Goal: Task Accomplishment & Management: Manage account settings

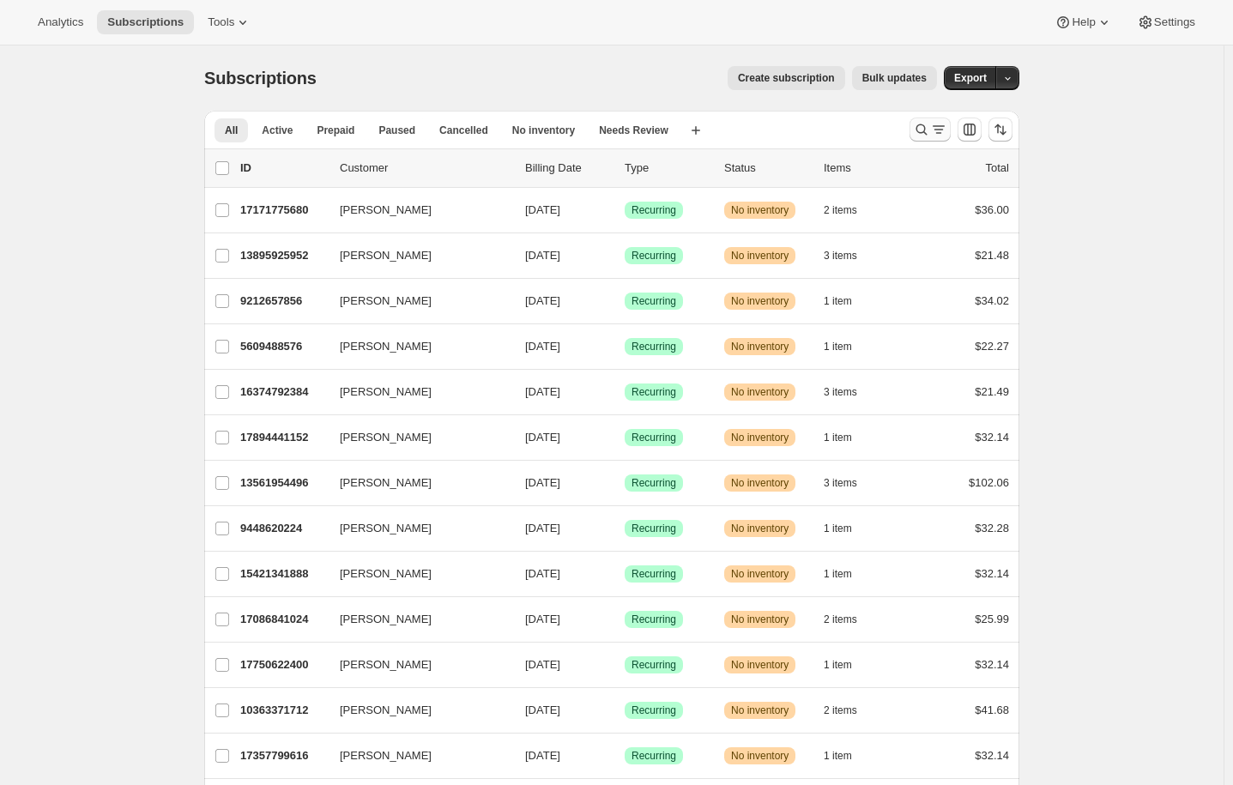
click at [941, 125] on icon "Search and filter results" at bounding box center [938, 129] width 17 height 17
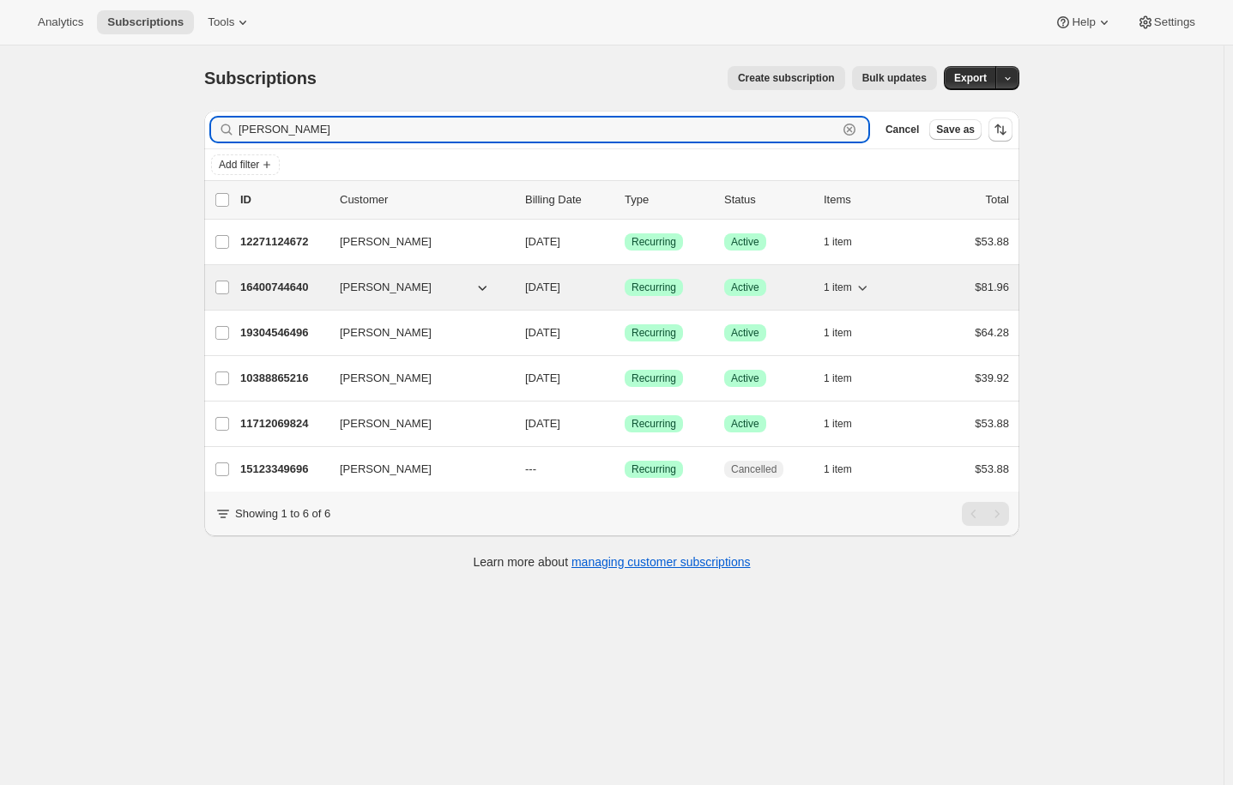
type input "[PERSON_NAME]"
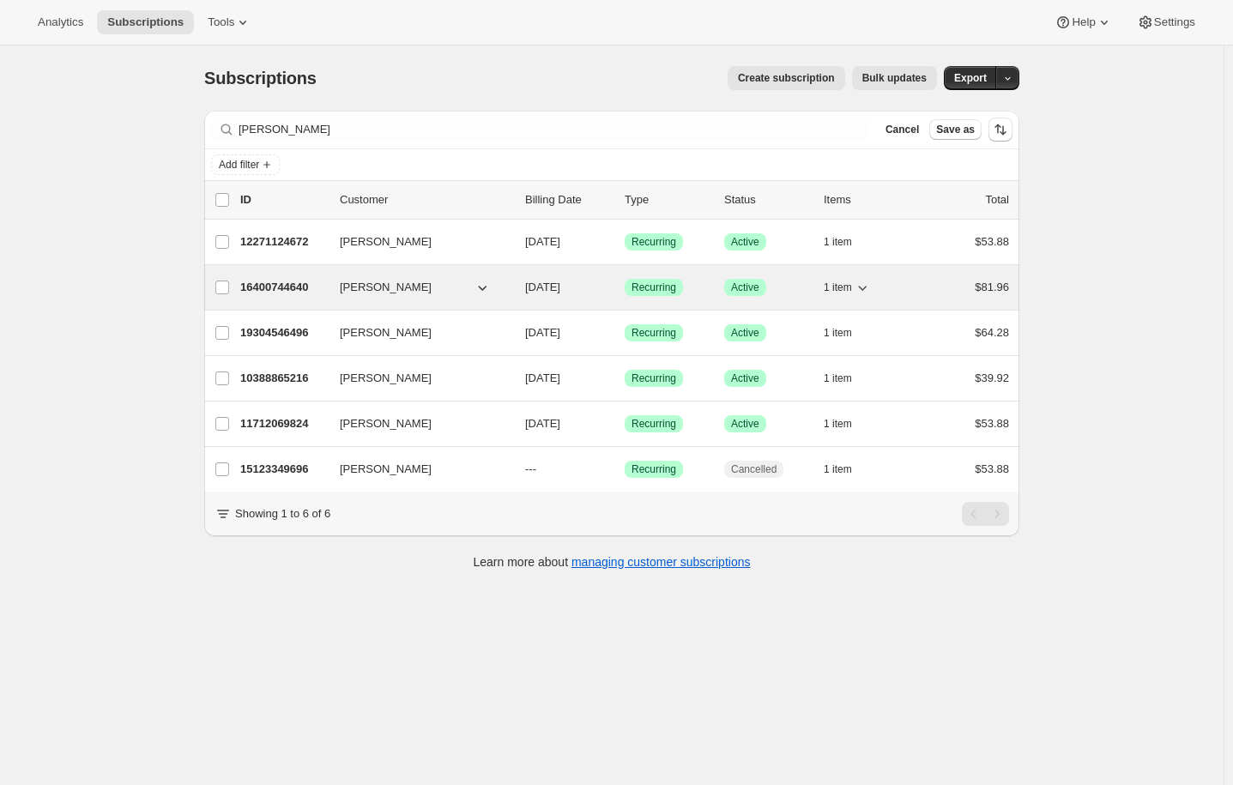
click at [861, 285] on icon "button" at bounding box center [861, 287] width 17 height 17
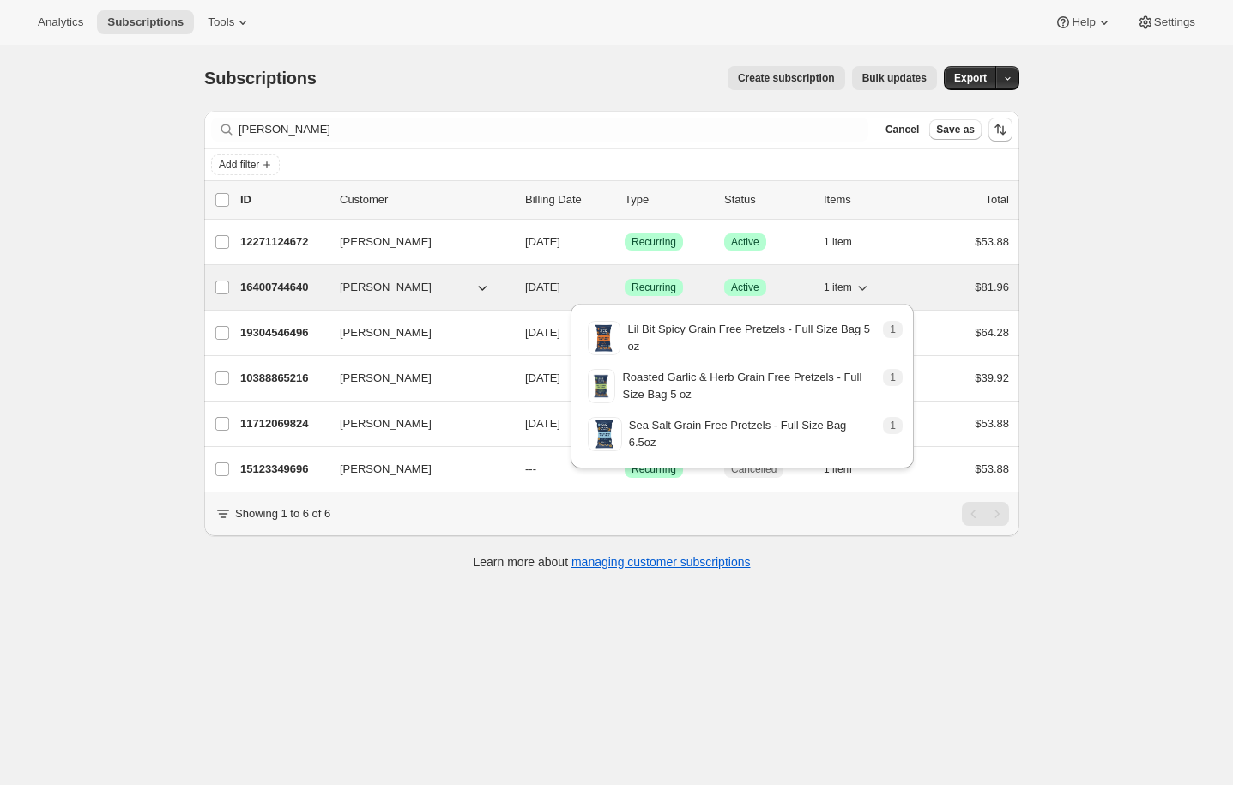
click at [861, 285] on icon "button" at bounding box center [861, 287] width 17 height 17
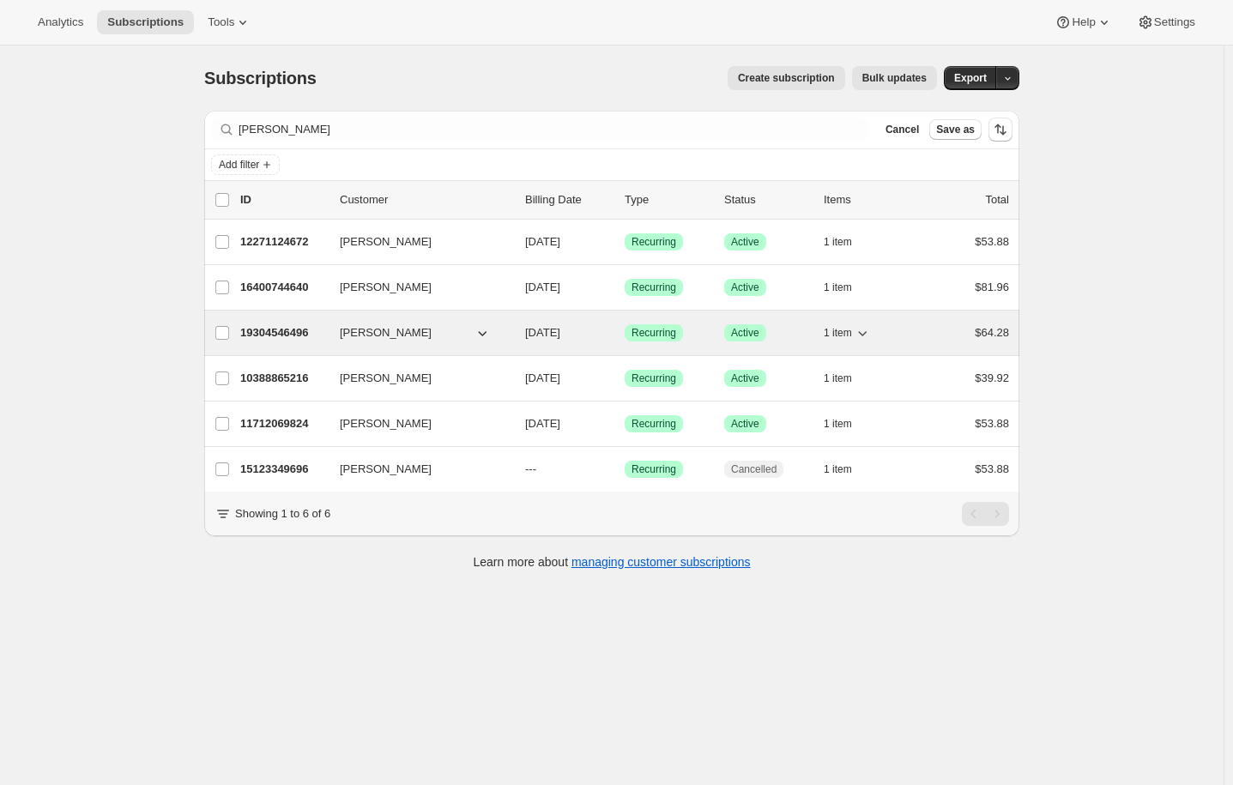
click at [866, 328] on icon "button" at bounding box center [861, 332] width 17 height 17
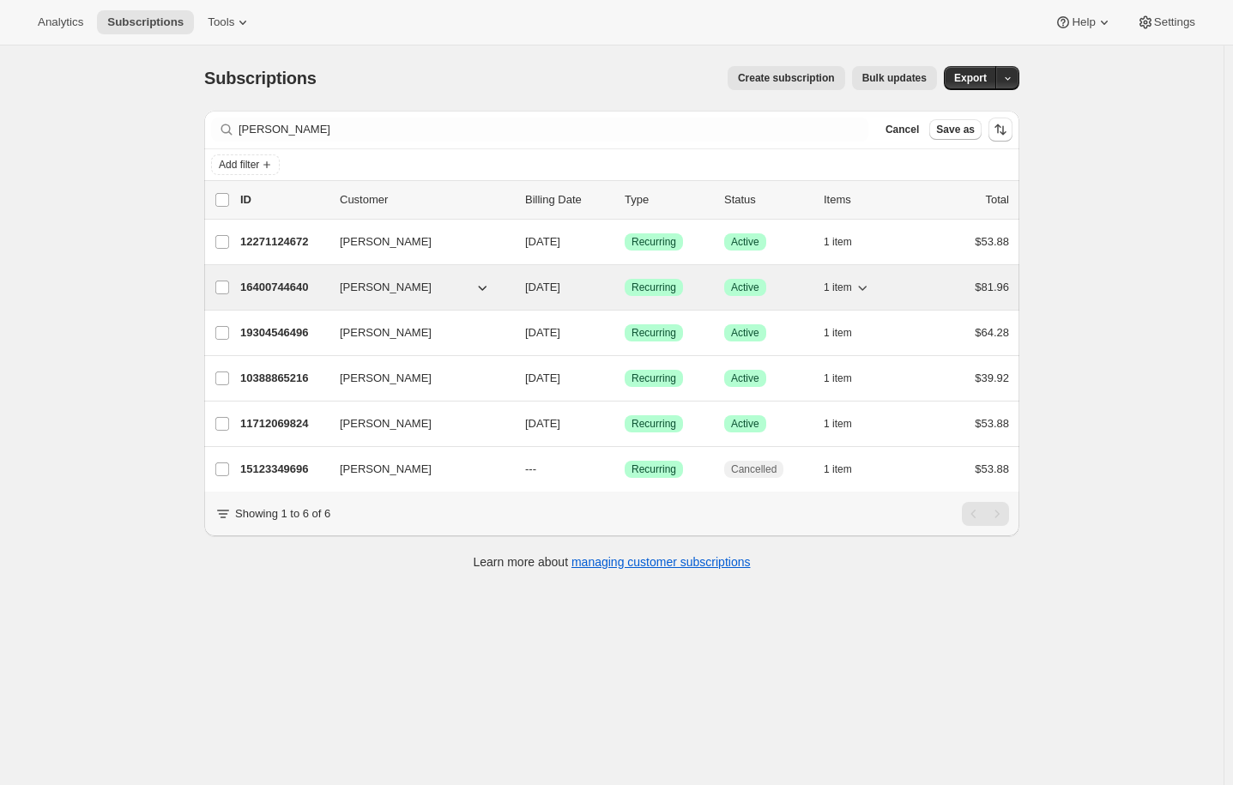
click at [860, 280] on icon "button" at bounding box center [861, 287] width 17 height 17
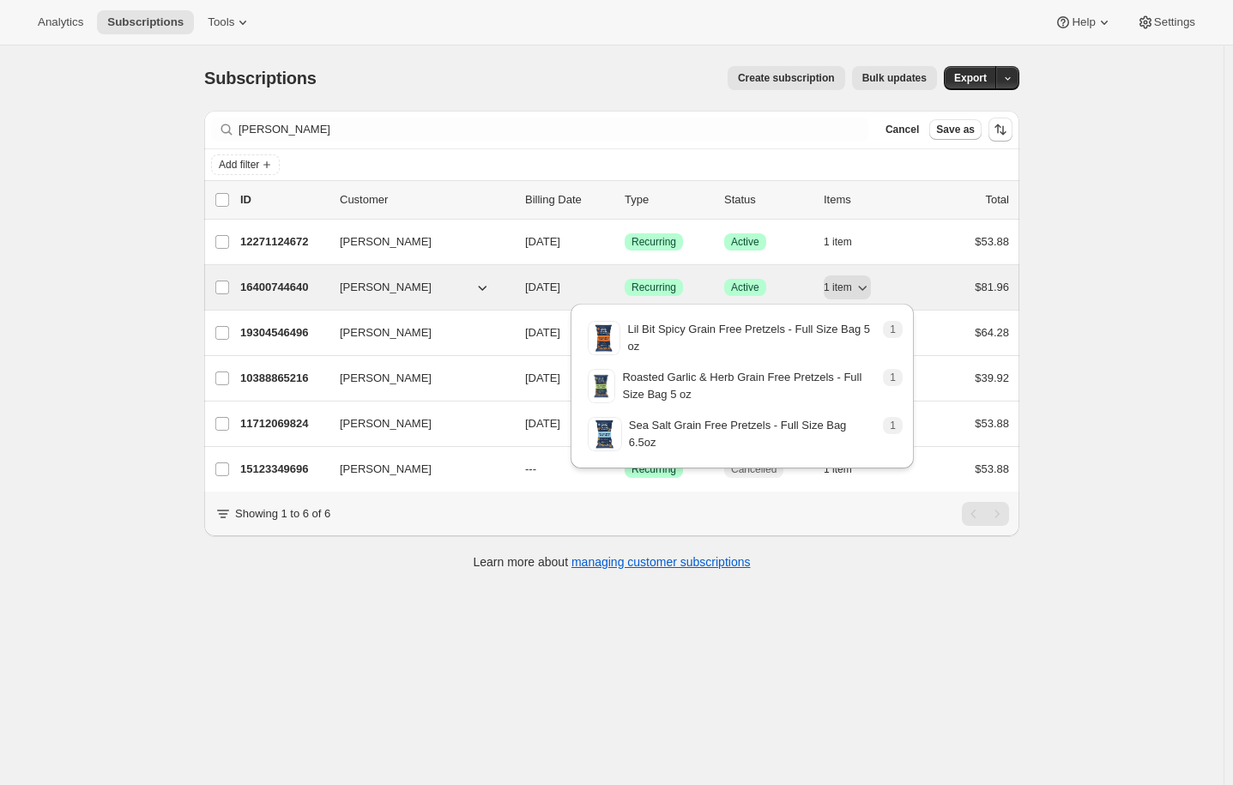
click at [300, 279] on p "16400744640" at bounding box center [283, 287] width 86 height 17
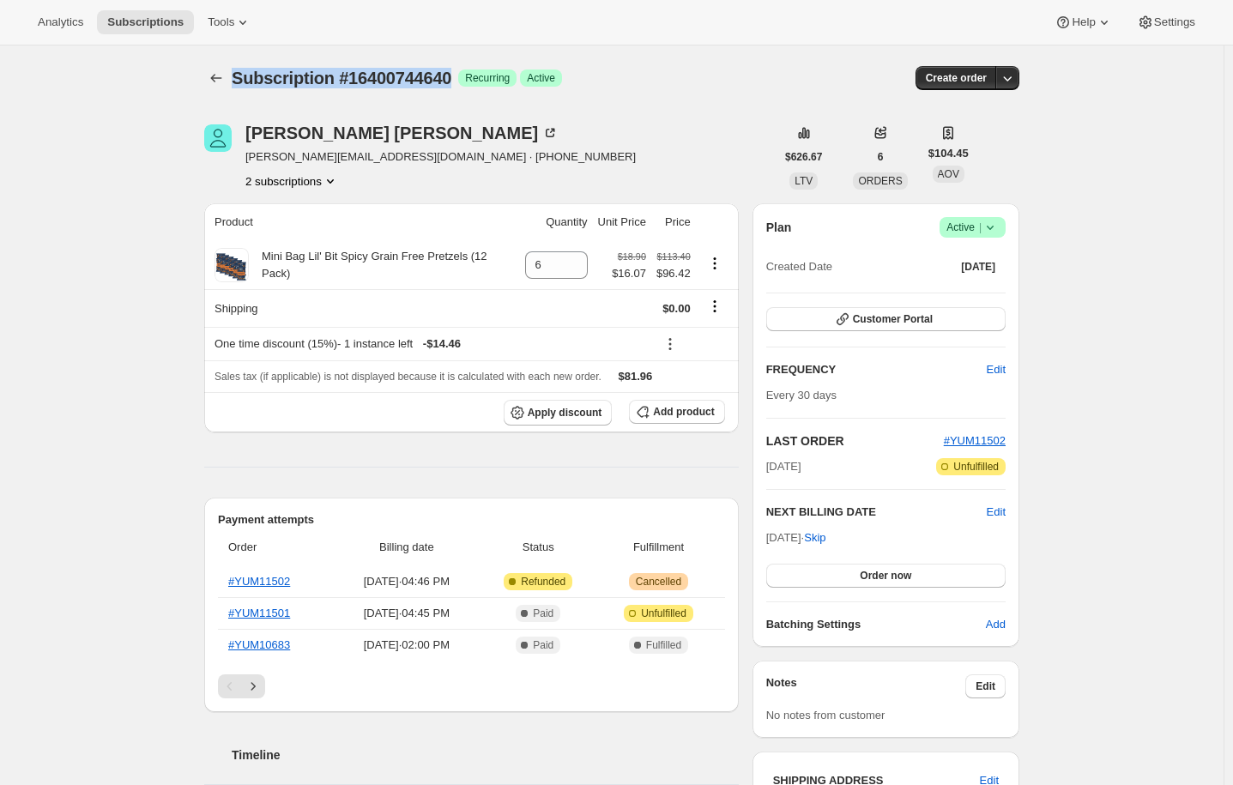
drag, startPoint x: 238, startPoint y: 78, endPoint x: 455, endPoint y: 81, distance: 217.0
click at [451, 81] on span "Subscription #16400744640" at bounding box center [342, 78] width 220 height 19
copy span "Subscription #16400744640"
click at [908, 321] on span "Customer Portal" at bounding box center [893, 319] width 80 height 14
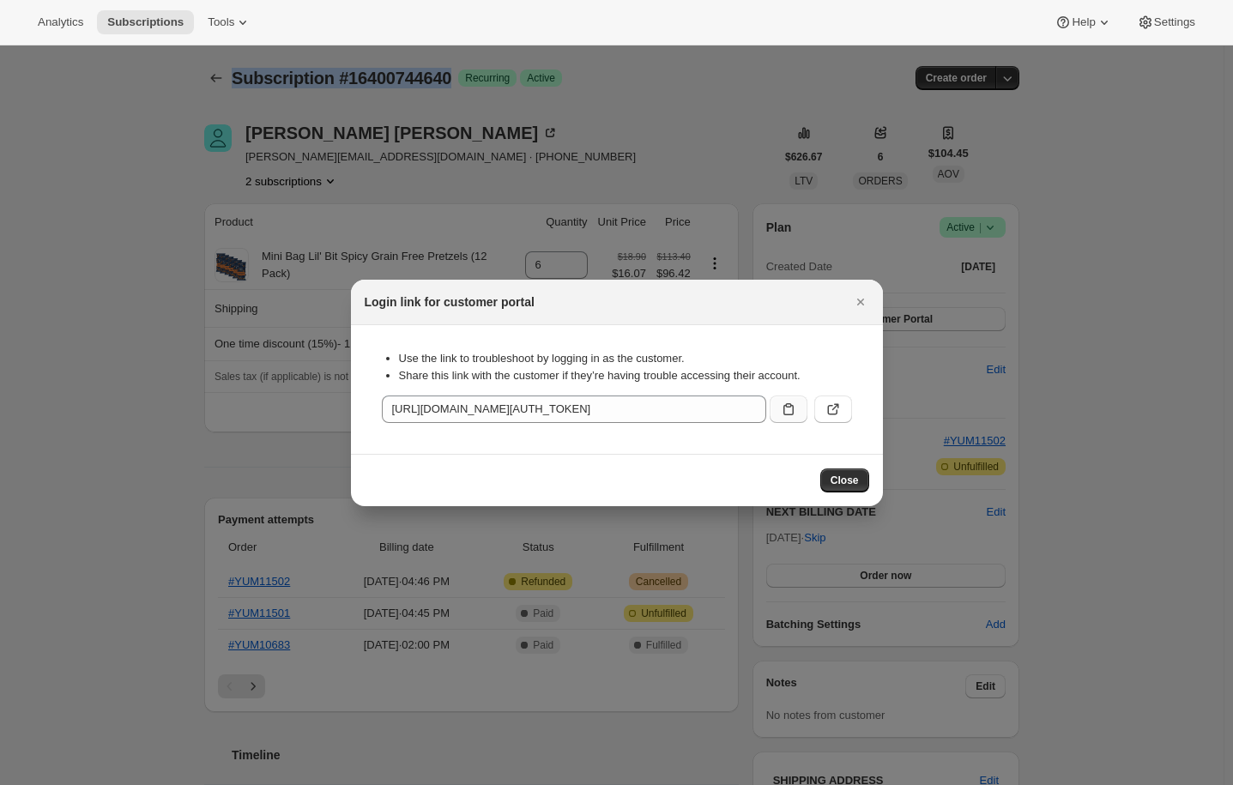
click at [784, 408] on icon ":rc8:" at bounding box center [788, 409] width 10 height 12
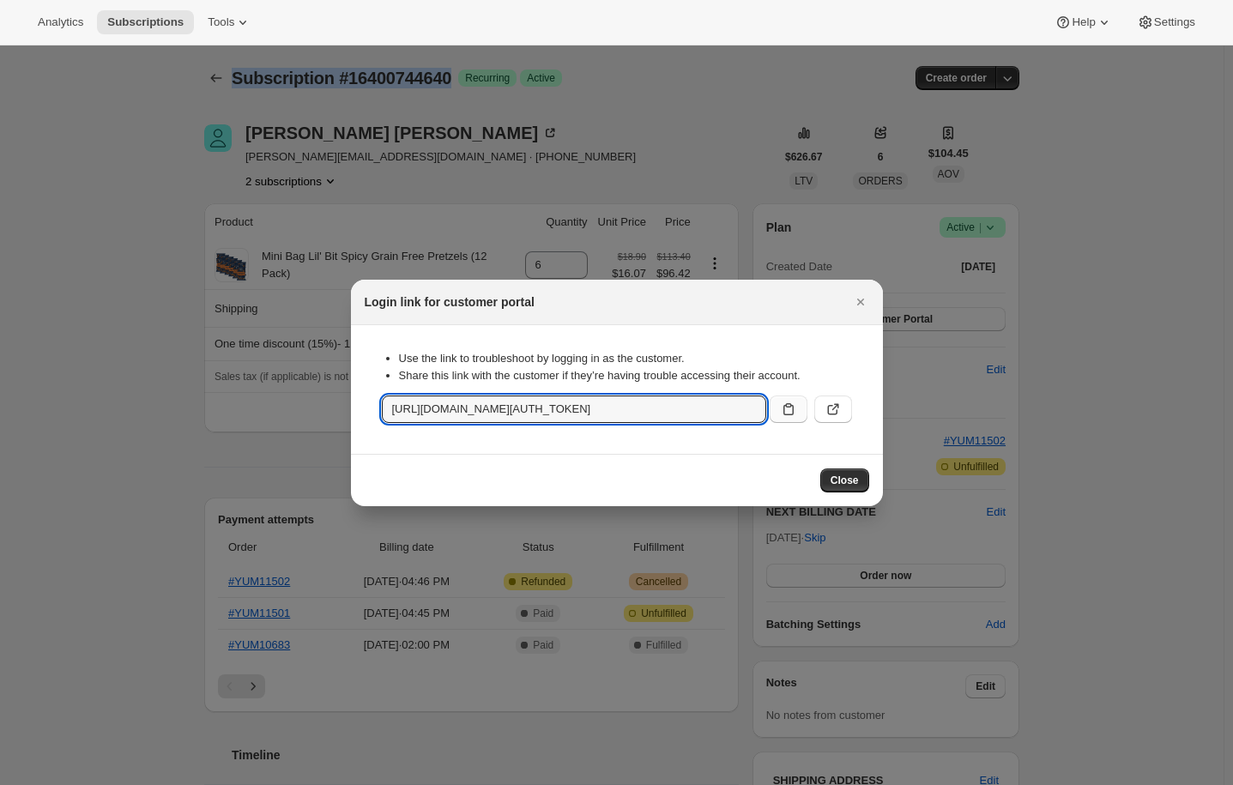
copy span "Subscription #16400744640"
click at [829, 403] on icon ":rc8:" at bounding box center [832, 409] width 17 height 17
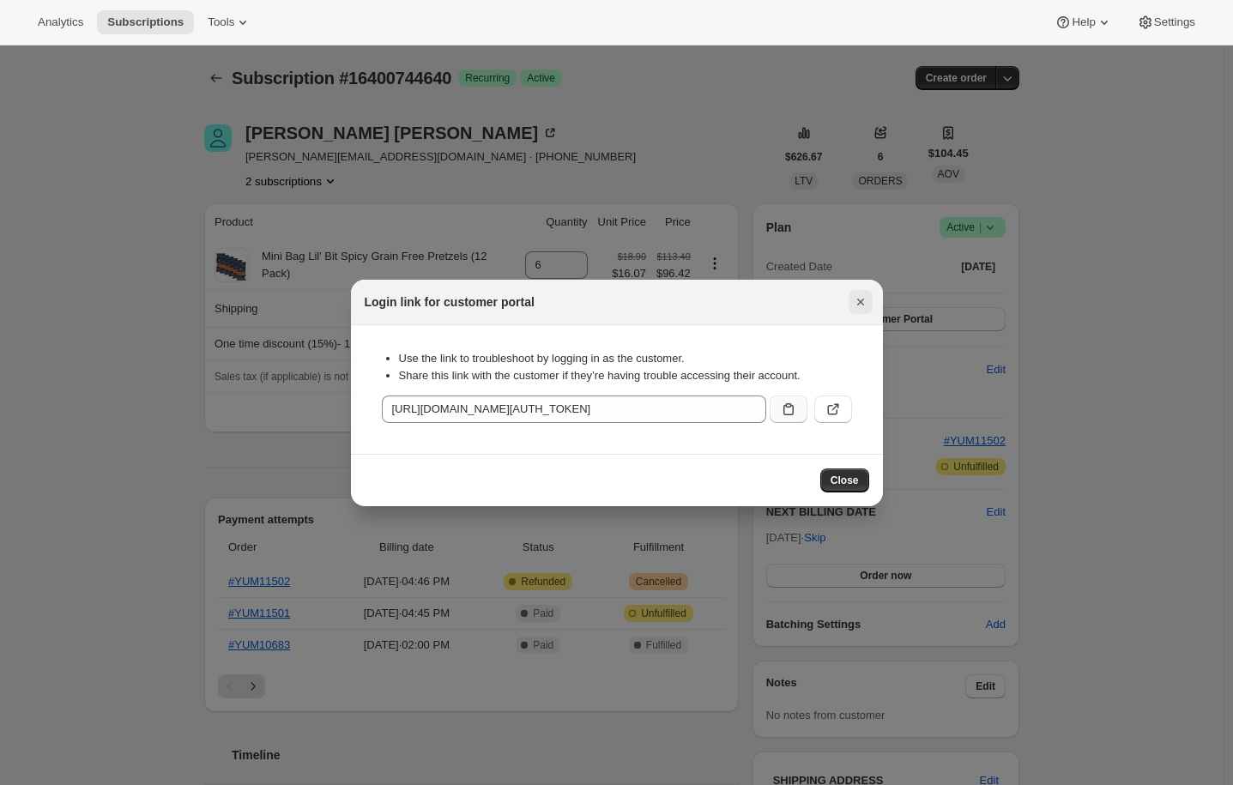
click at [857, 299] on icon "Close" at bounding box center [859, 302] width 7 height 7
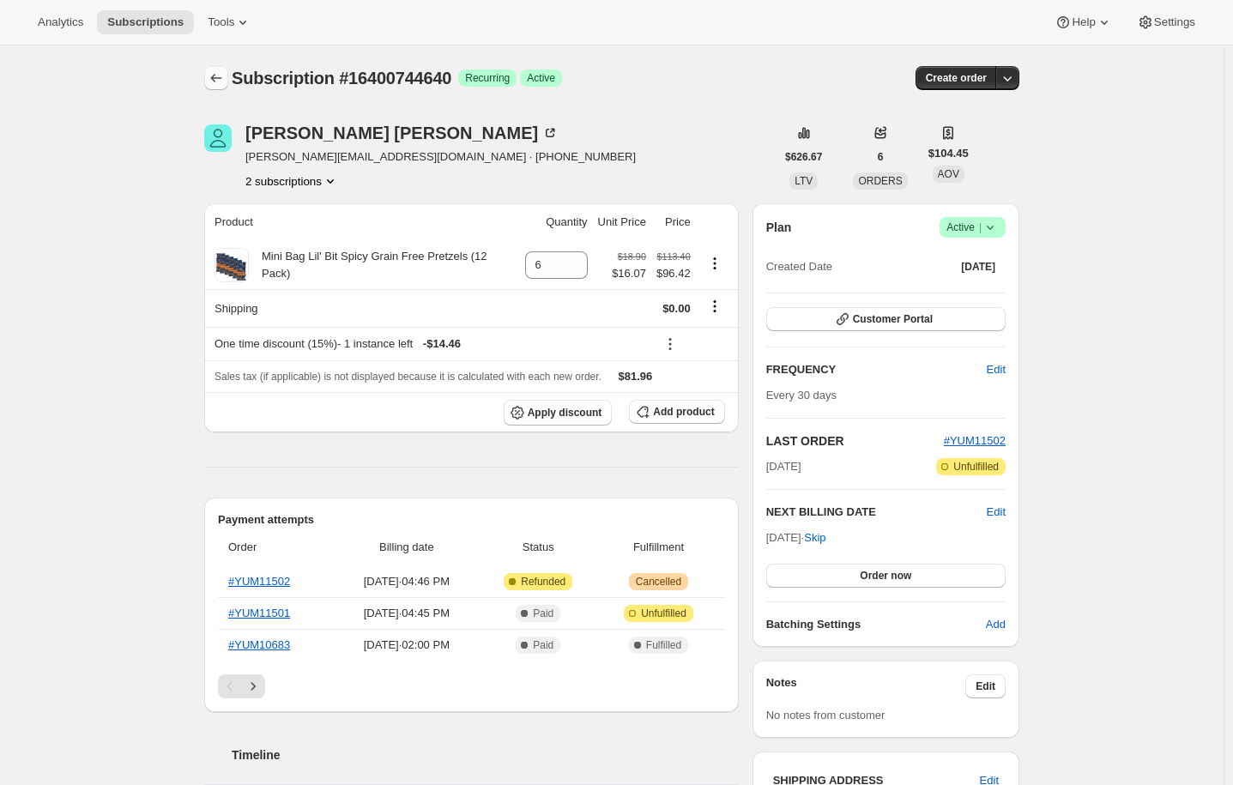
click at [218, 73] on icon "Subscriptions" at bounding box center [216, 77] width 17 height 17
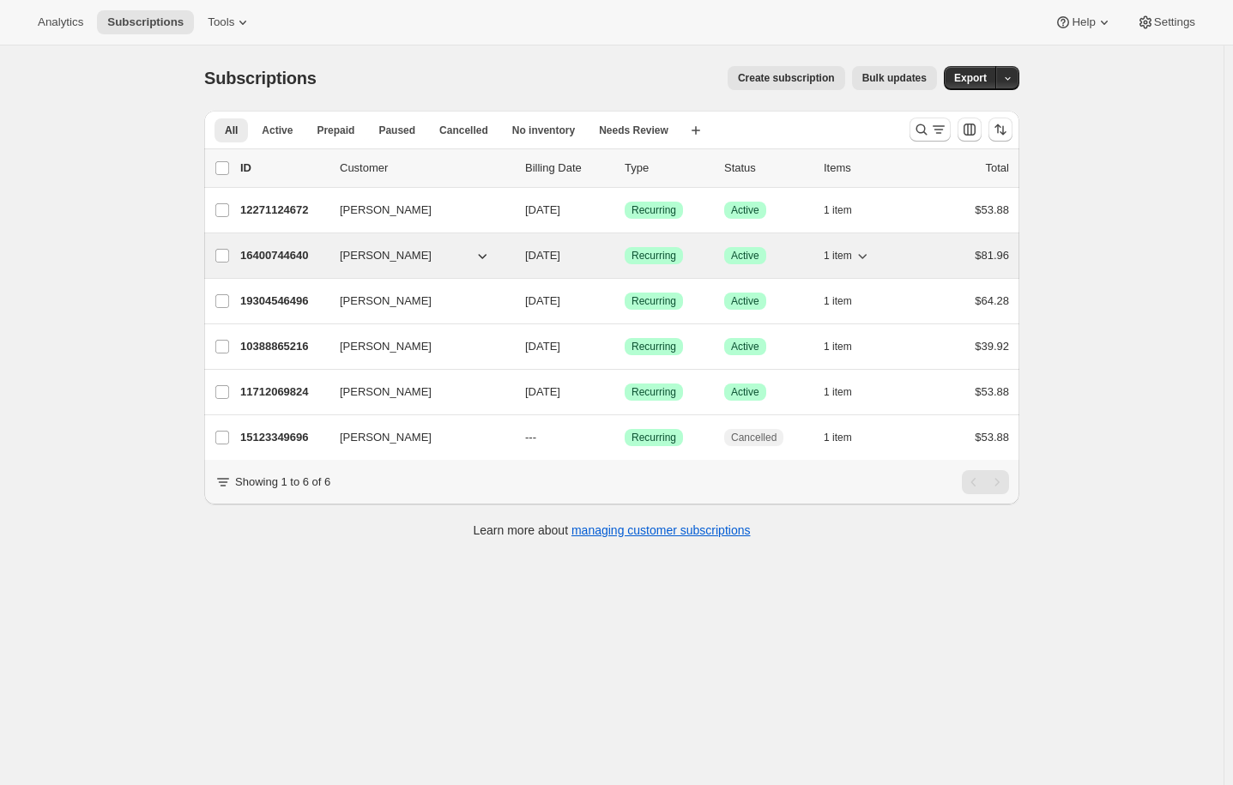
click at [265, 254] on p "16400744640" at bounding box center [283, 255] width 86 height 17
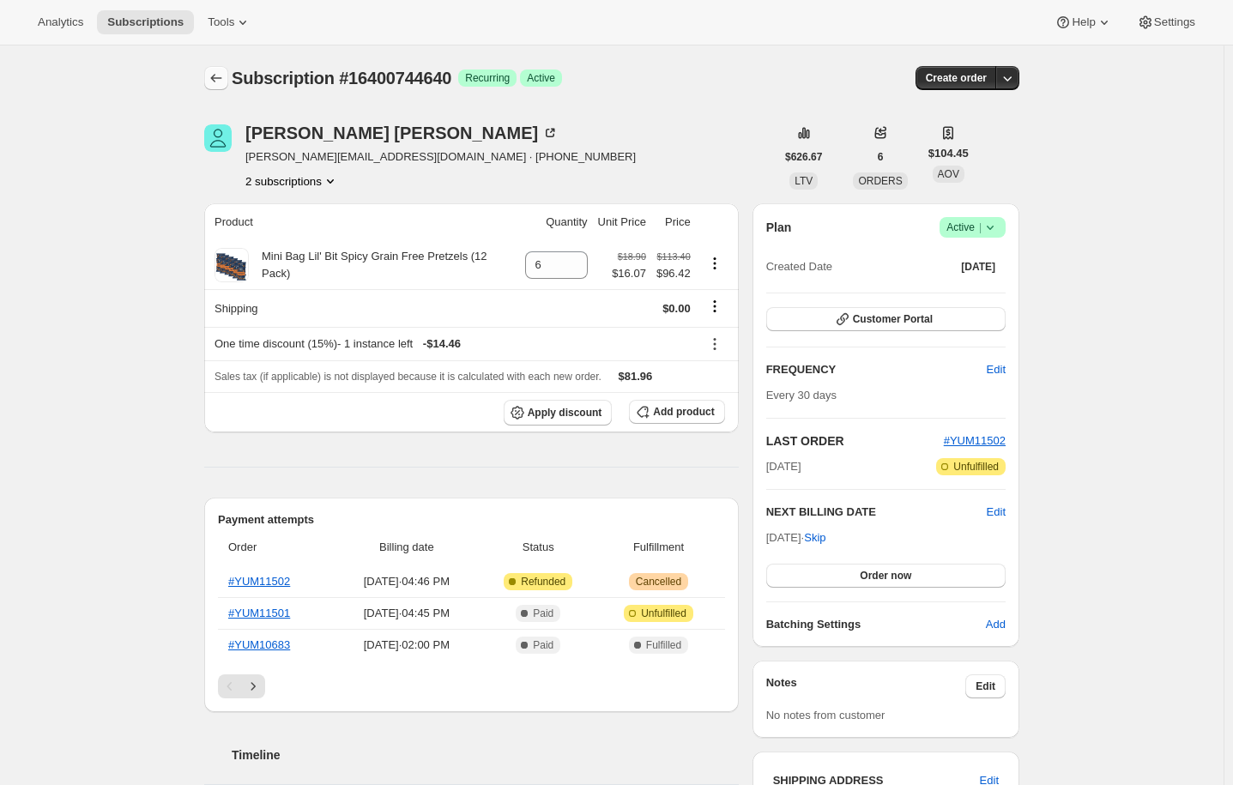
click at [218, 81] on icon "Subscriptions" at bounding box center [216, 77] width 17 height 17
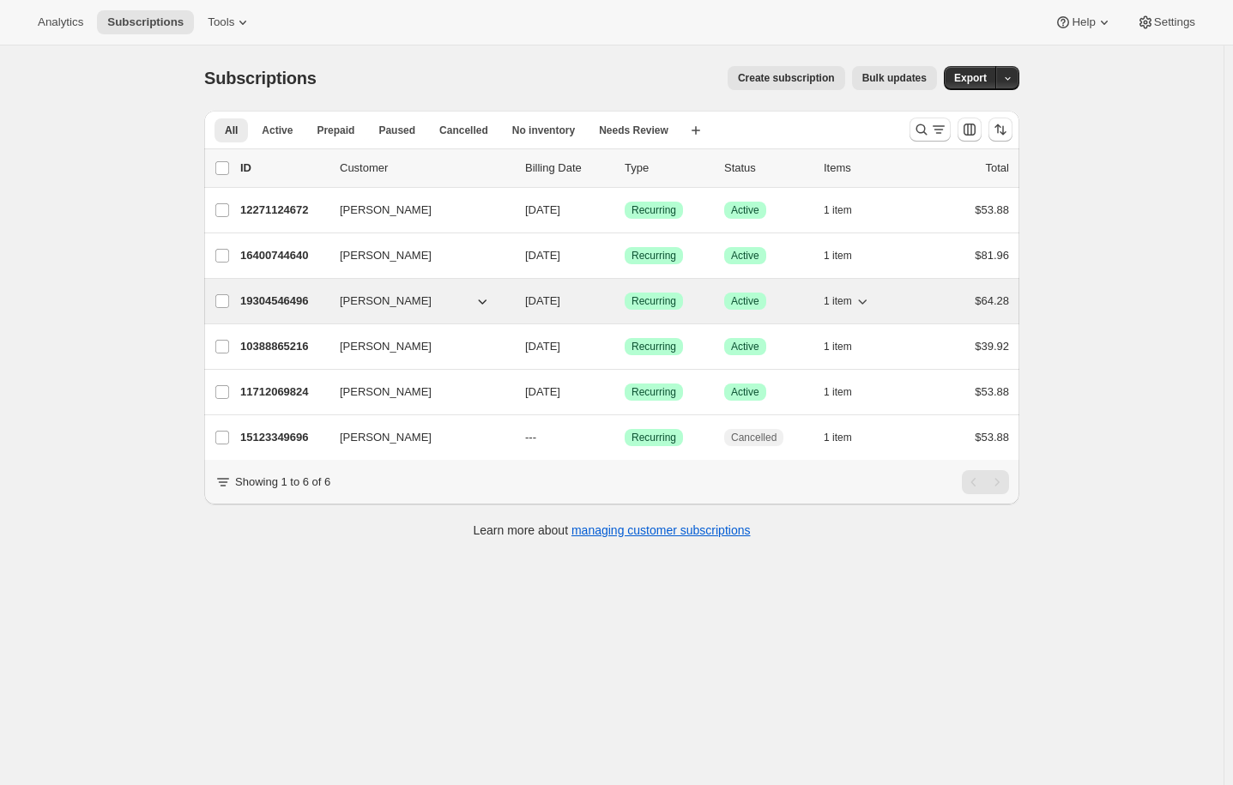
click at [272, 296] on p "19304546496" at bounding box center [283, 301] width 86 height 17
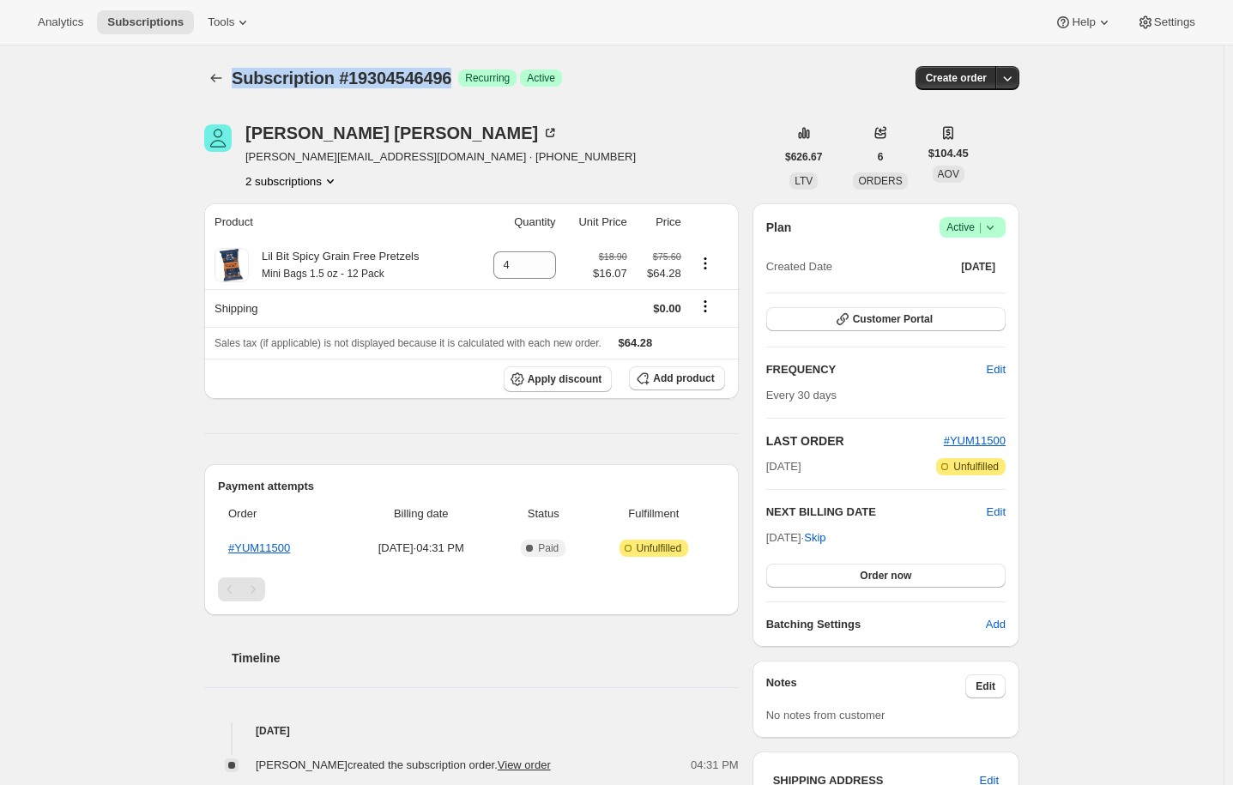
drag, startPoint x: 238, startPoint y: 81, endPoint x: 454, endPoint y: 93, distance: 215.6
click at [454, 93] on div "Subscription #19304546496. This page is ready Subscription #19304546496 Success…" at bounding box center [611, 77] width 815 height 65
copy span "Subscription #19304546496"
click at [911, 315] on span "Customer Portal" at bounding box center [893, 319] width 80 height 14
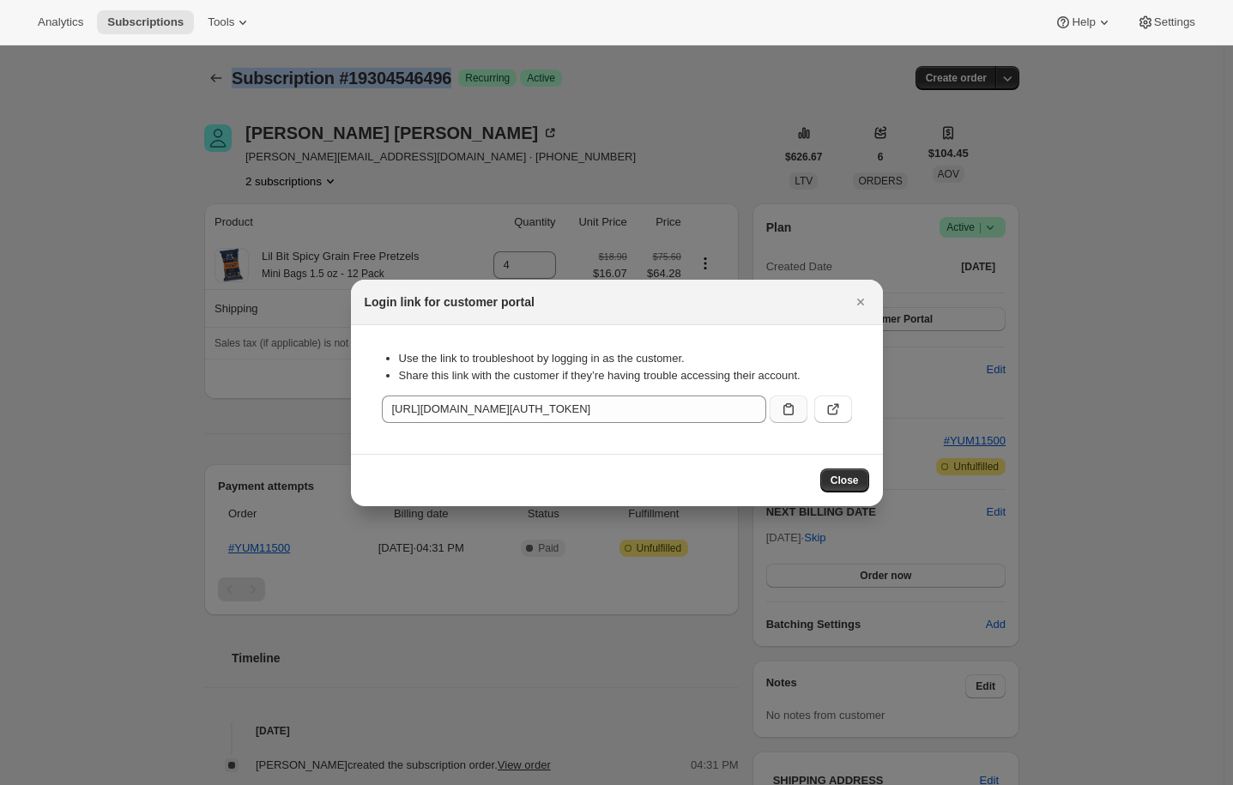
click at [789, 403] on icon ":rli:" at bounding box center [788, 409] width 17 height 17
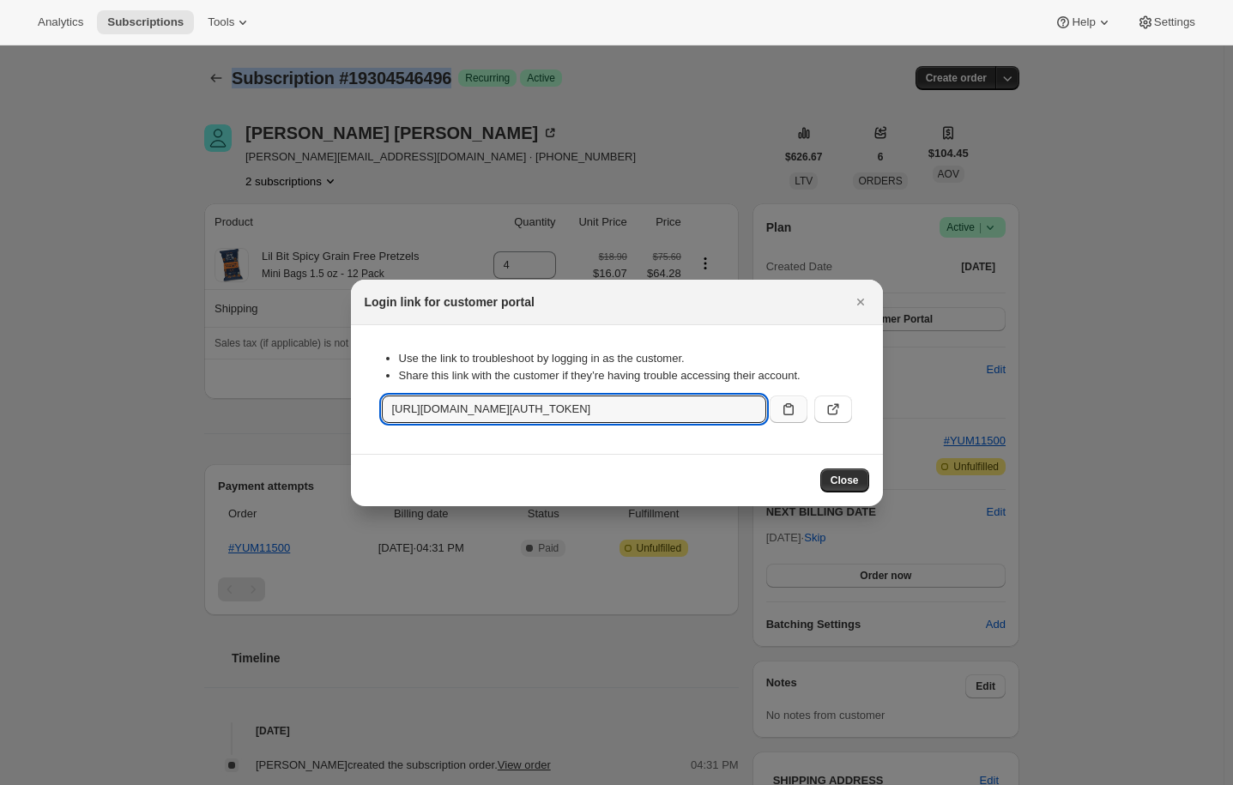
copy span "Subscription #19304546496"
click at [835, 407] on icon ":rli:" at bounding box center [834, 406] width 7 height 7
